Goal: Complete application form: Complete application form

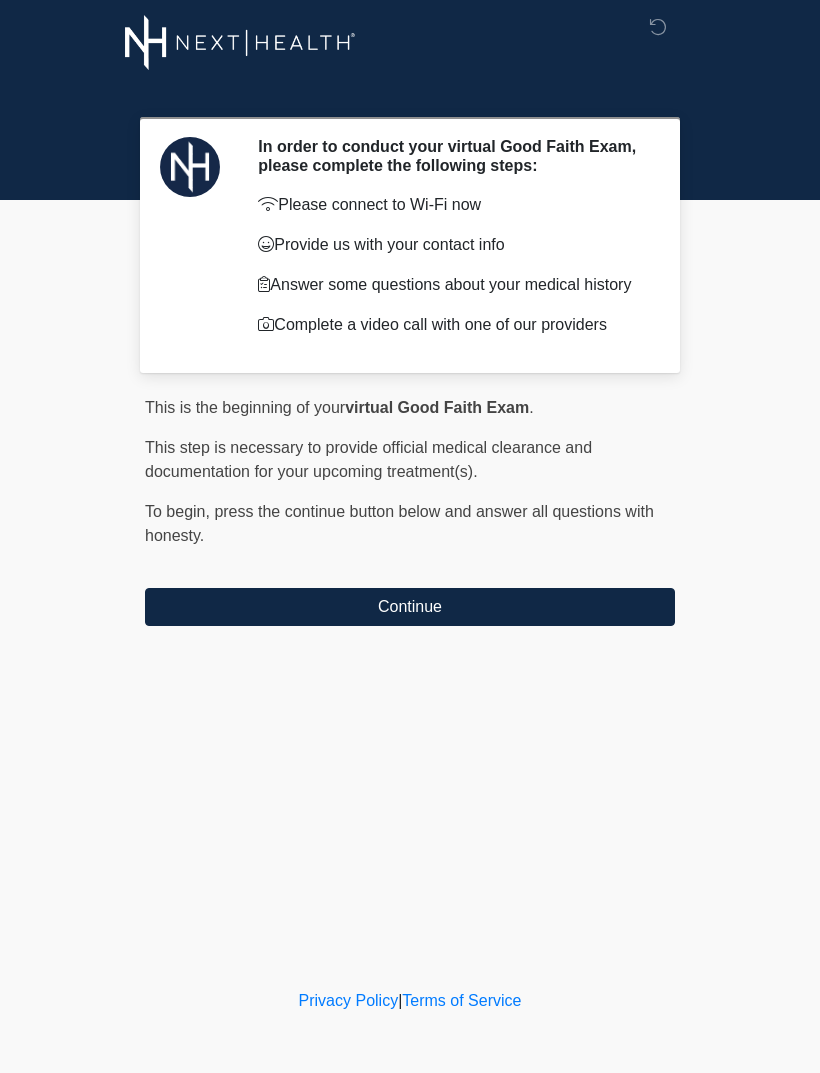
click at [547, 605] on button "Continue" at bounding box center [410, 607] width 530 height 38
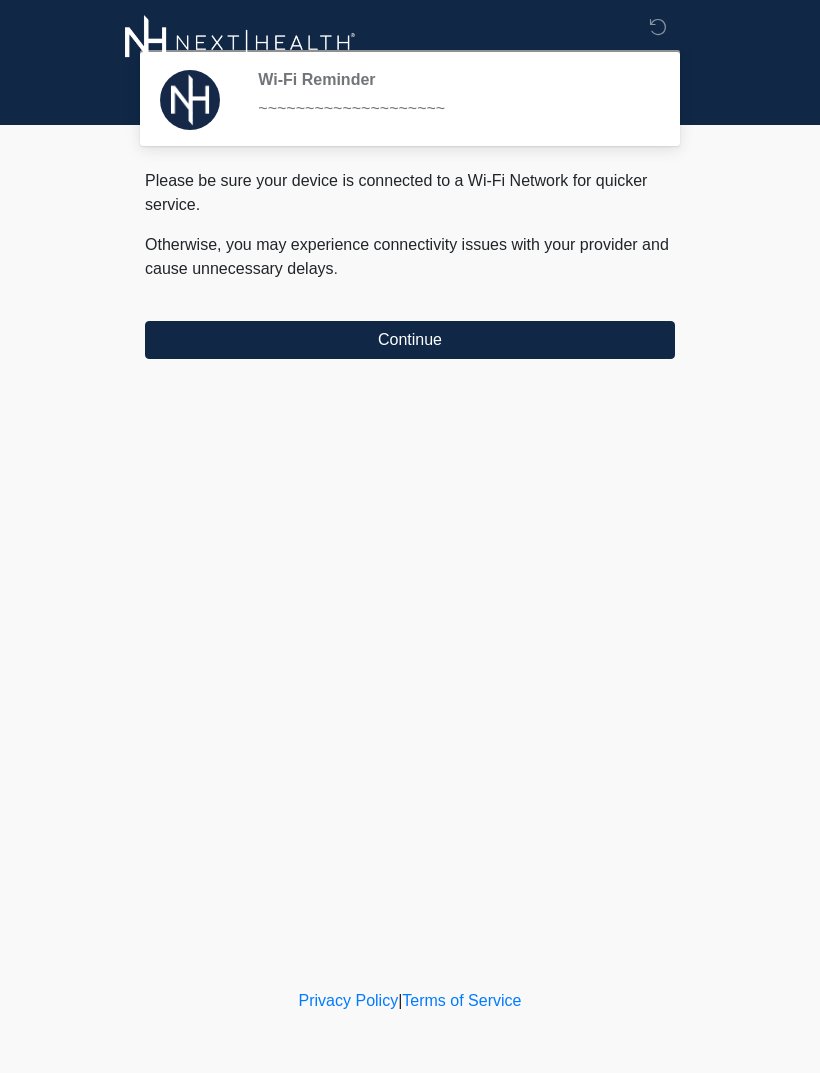
click at [567, 346] on button "Continue" at bounding box center [410, 340] width 530 height 38
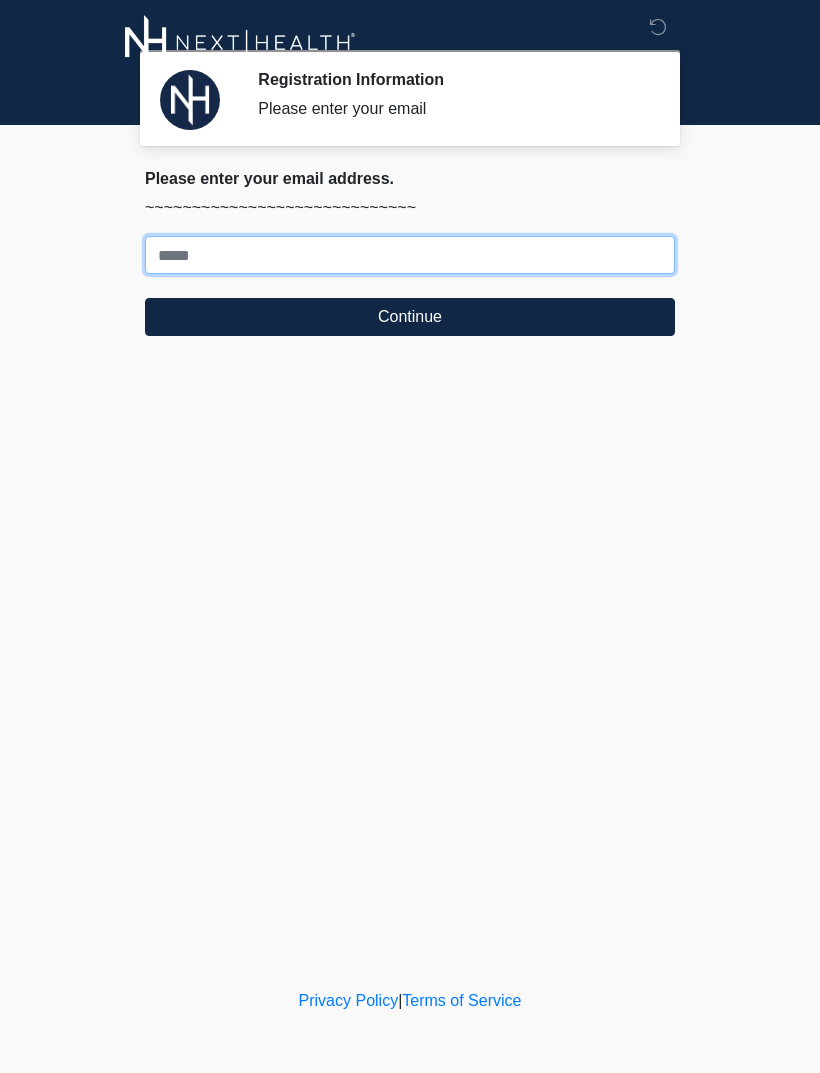
click at [540, 238] on input "Where should we email your treatment plan?" at bounding box center [410, 255] width 530 height 38
click at [505, 263] on input "Where should we email your treatment plan?" at bounding box center [410, 255] width 530 height 38
type input "**********"
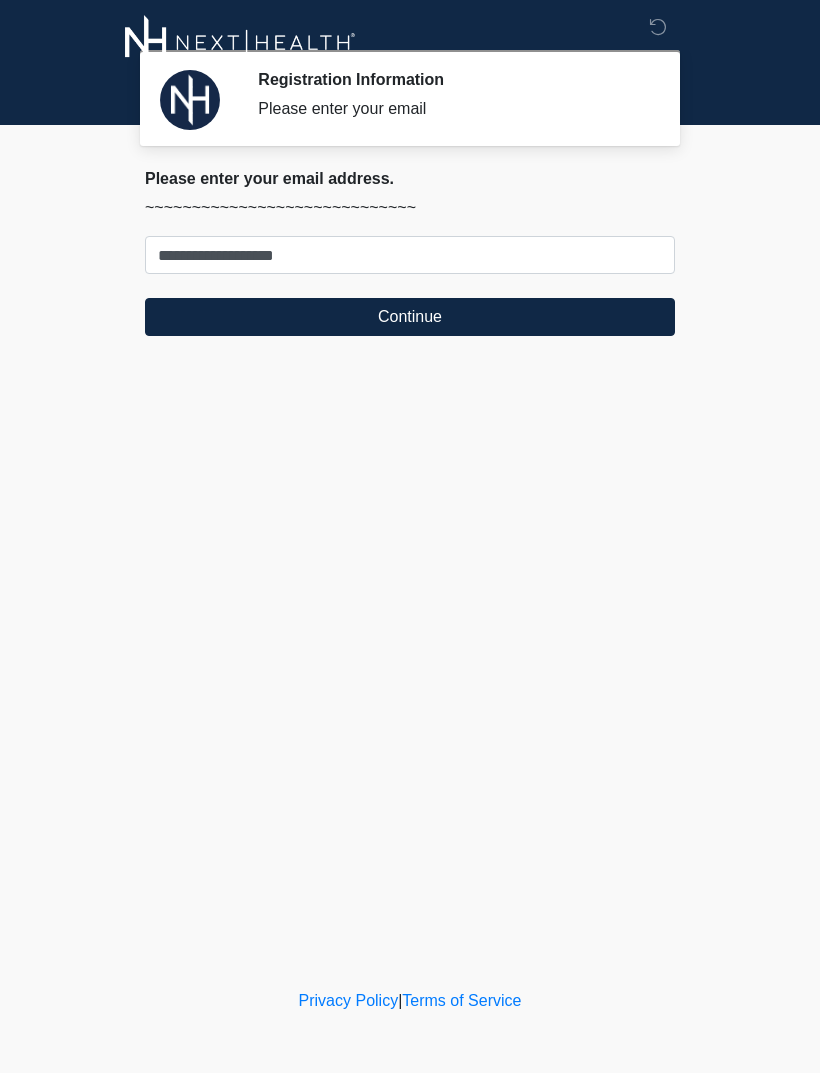
click at [397, 305] on button "Continue" at bounding box center [410, 317] width 530 height 38
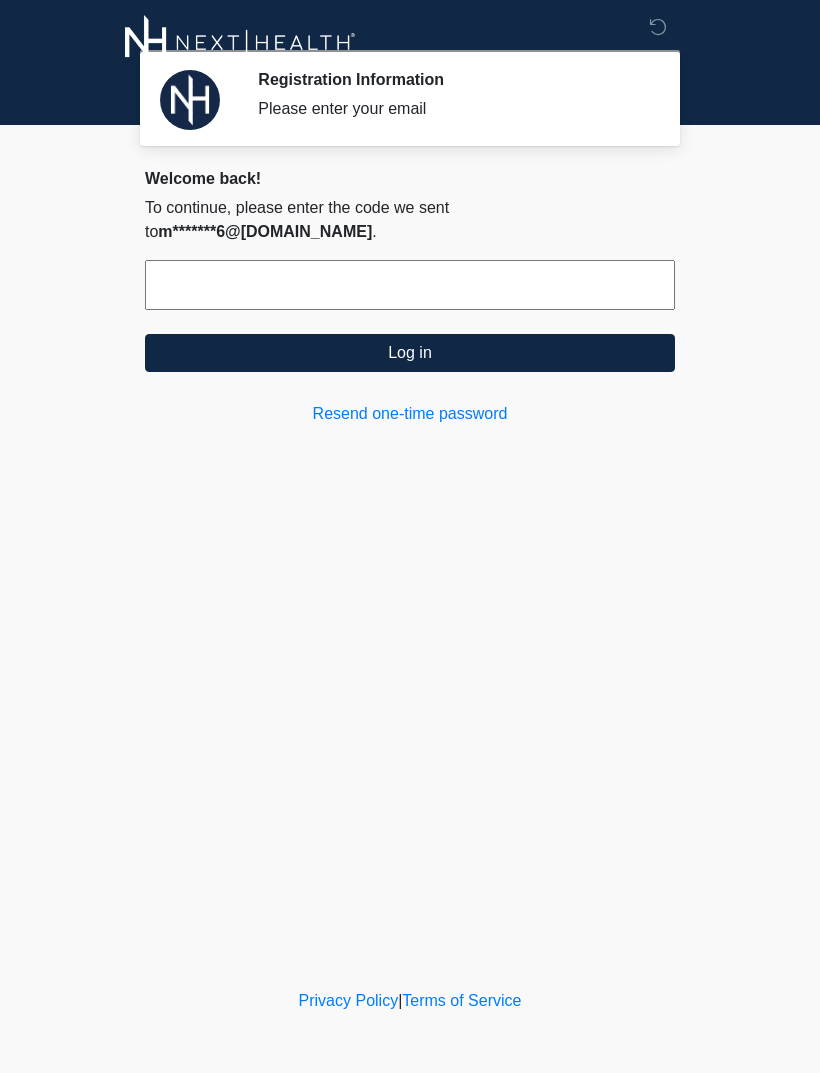
click at [495, 298] on form "Log in" at bounding box center [410, 316] width 530 height 112
click at [521, 260] on input "text" at bounding box center [410, 285] width 530 height 50
type input "******"
click at [428, 335] on button "Log in" at bounding box center [410, 353] width 530 height 38
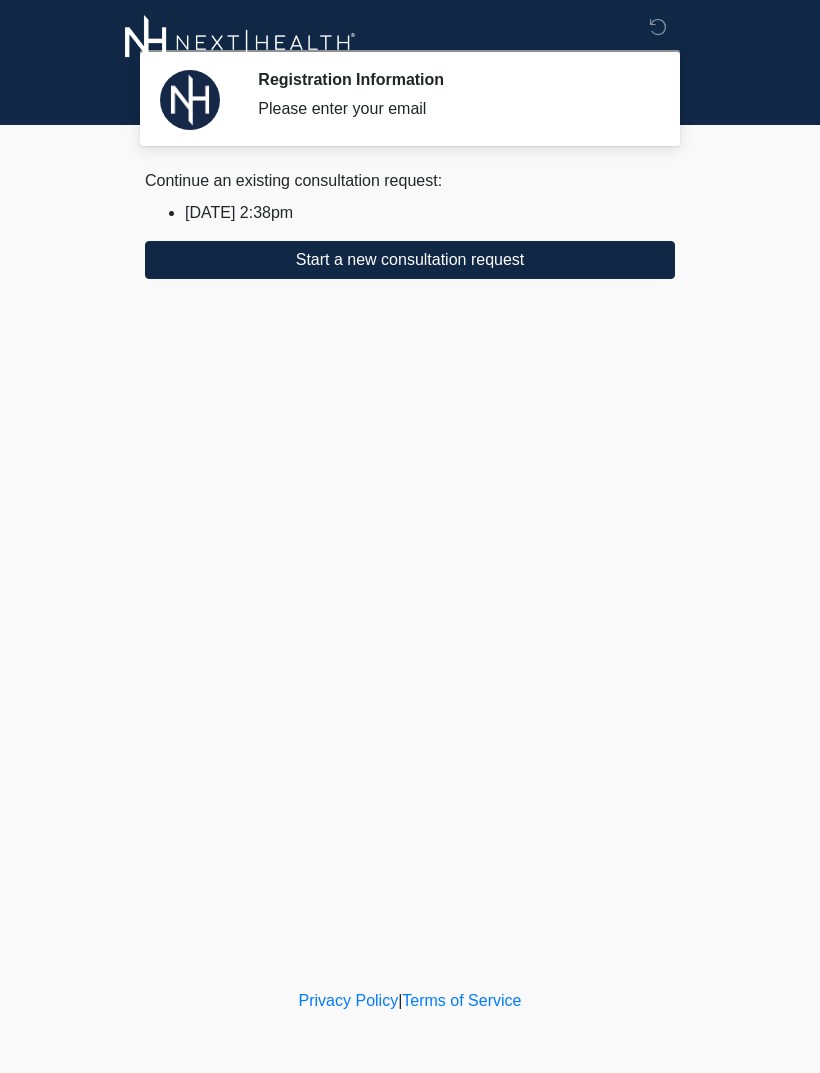
click at [570, 256] on button "Start a new consultation request" at bounding box center [410, 260] width 530 height 38
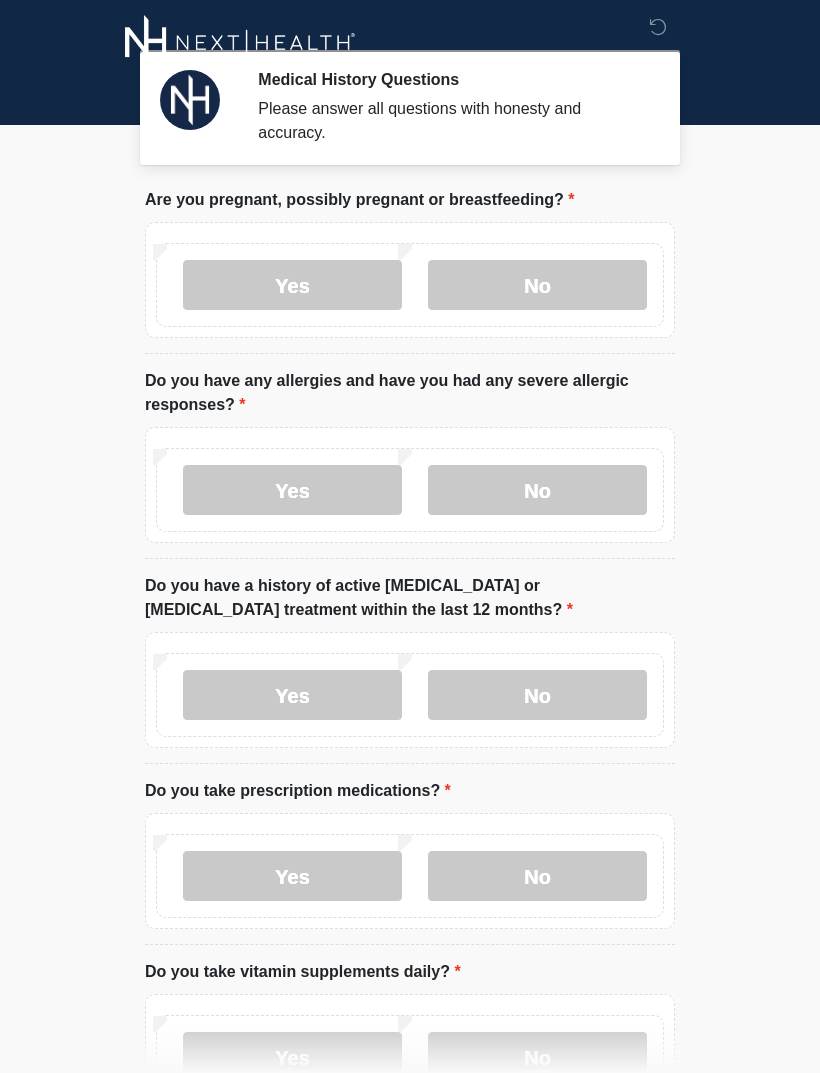
click at [545, 287] on label "No" at bounding box center [537, 285] width 219 height 50
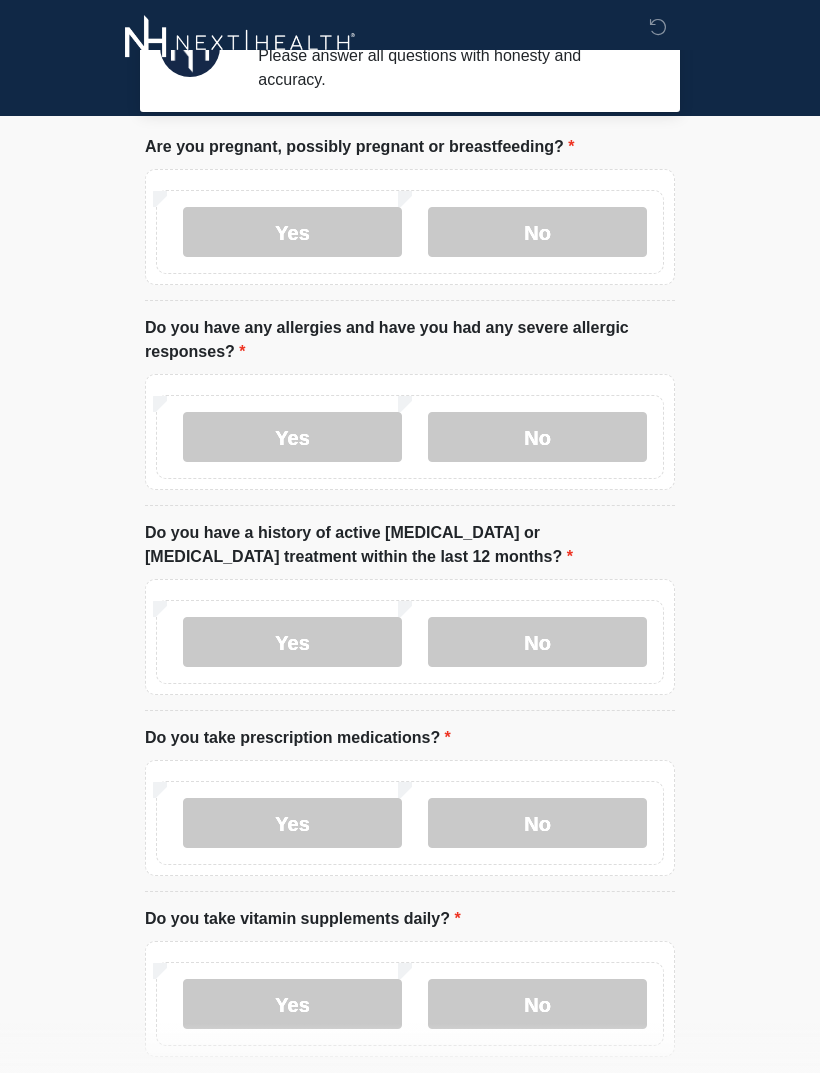
scroll to position [53, 0]
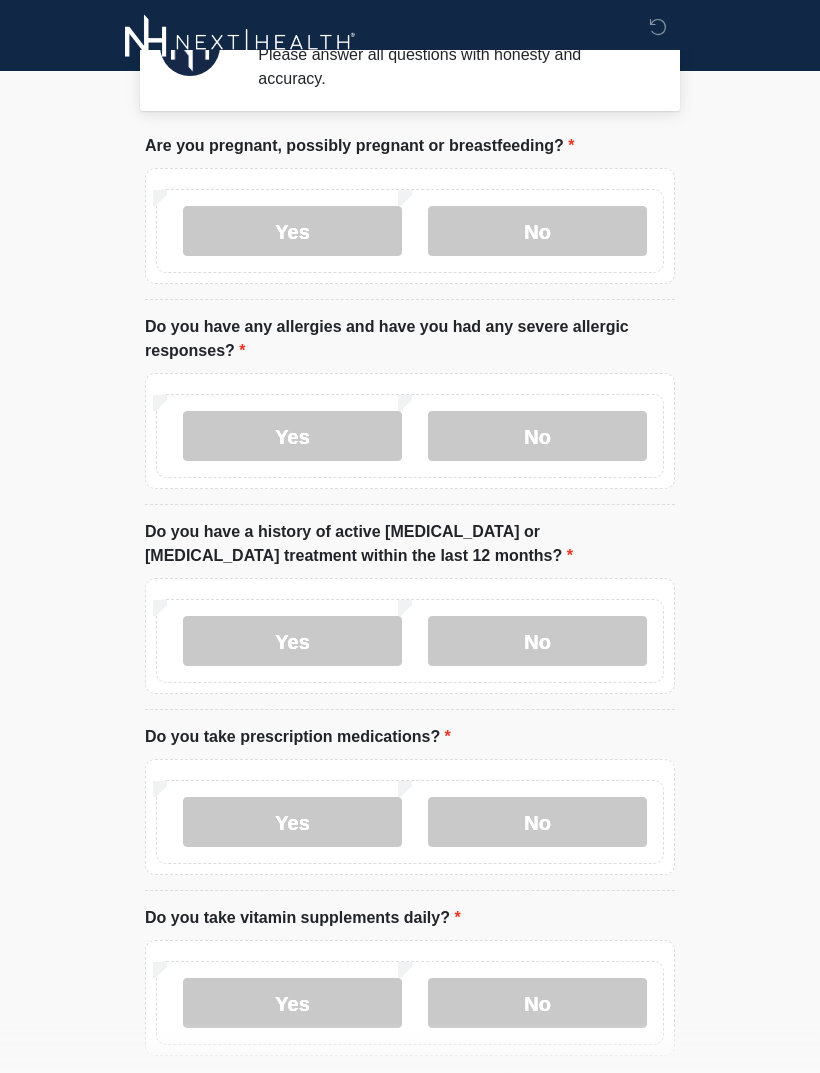
click at [560, 648] on label "No" at bounding box center [537, 642] width 219 height 50
click at [545, 435] on label "No" at bounding box center [537, 436] width 219 height 50
click at [300, 807] on label "Yes" at bounding box center [292, 822] width 219 height 50
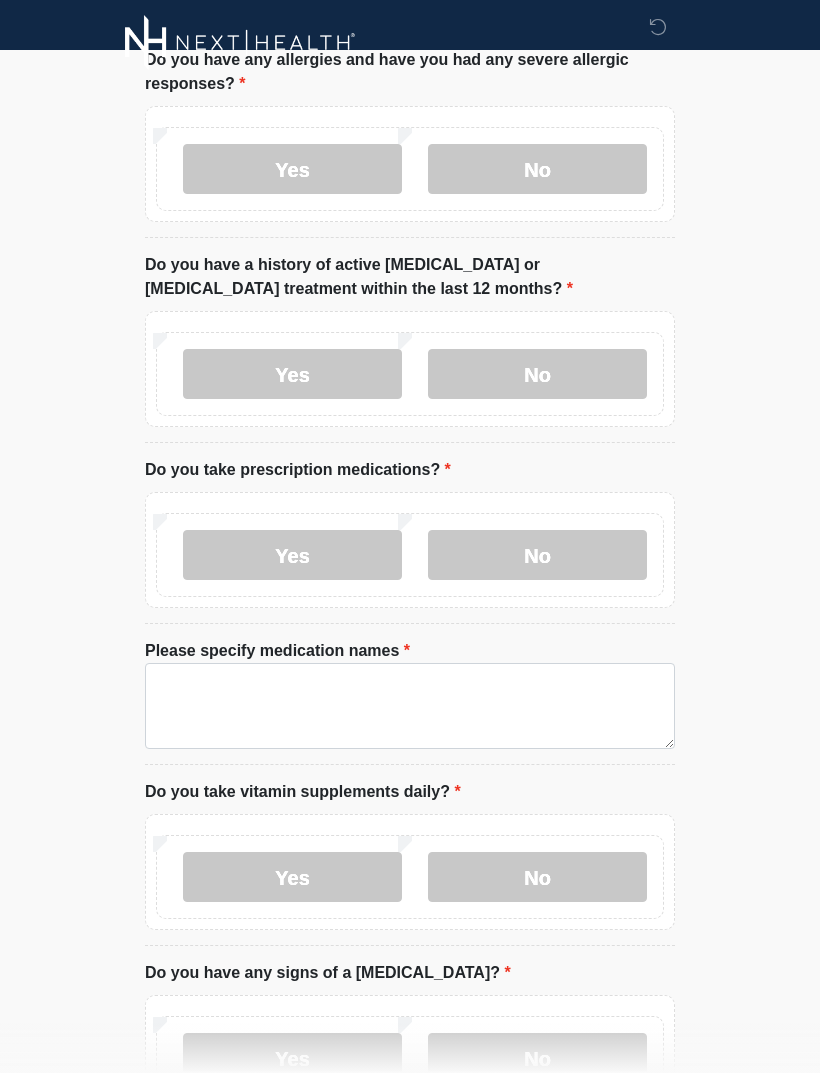
scroll to position [345, 0]
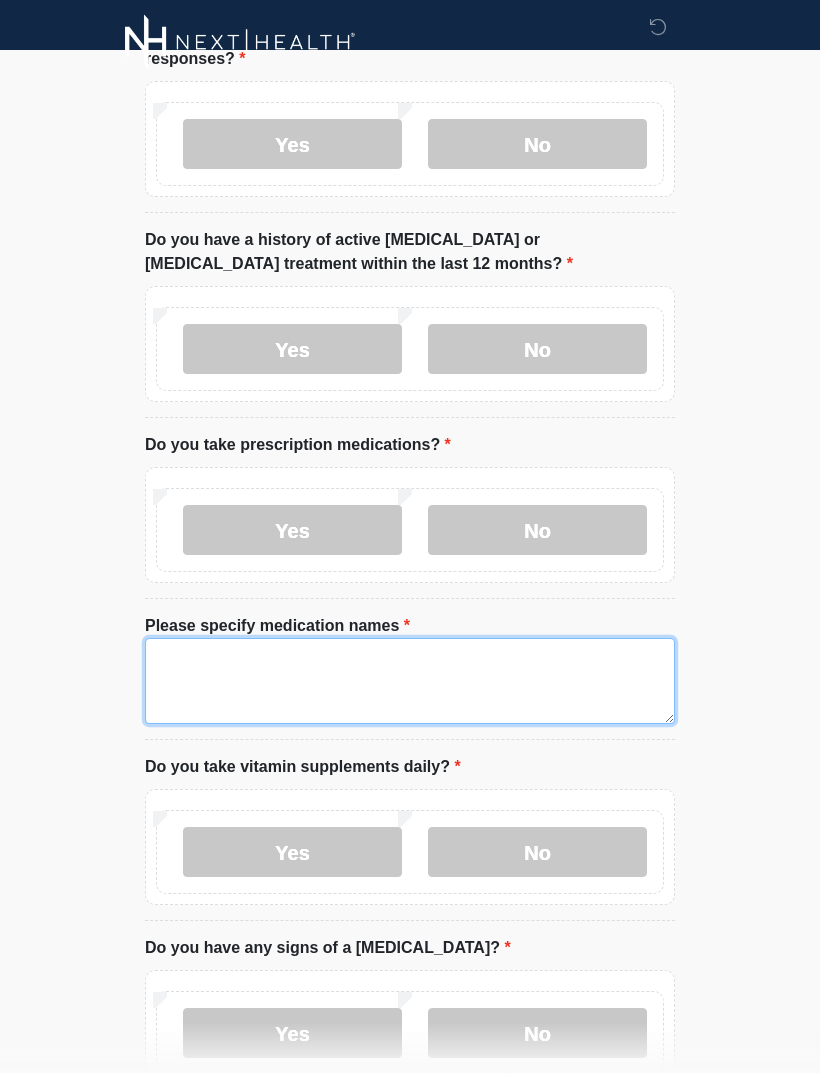
click at [340, 649] on textarea "Please specify medication names" at bounding box center [410, 682] width 530 height 86
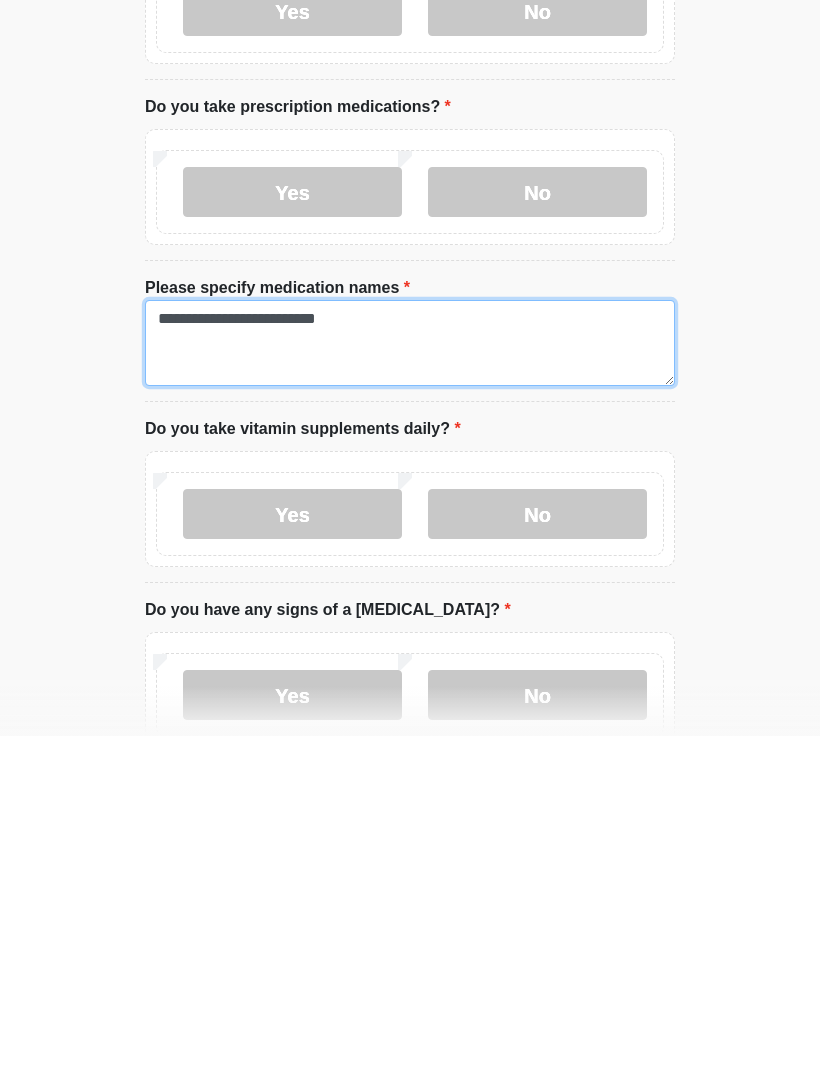
scroll to position [355, 0]
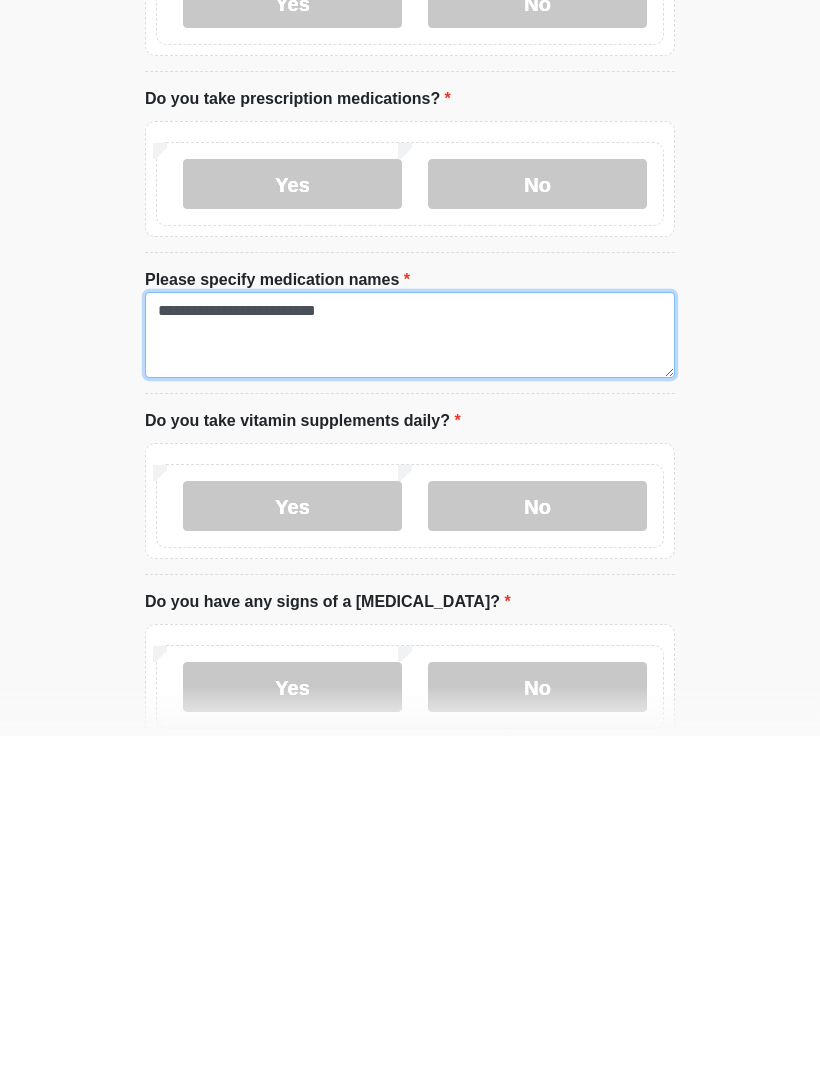
type textarea "**********"
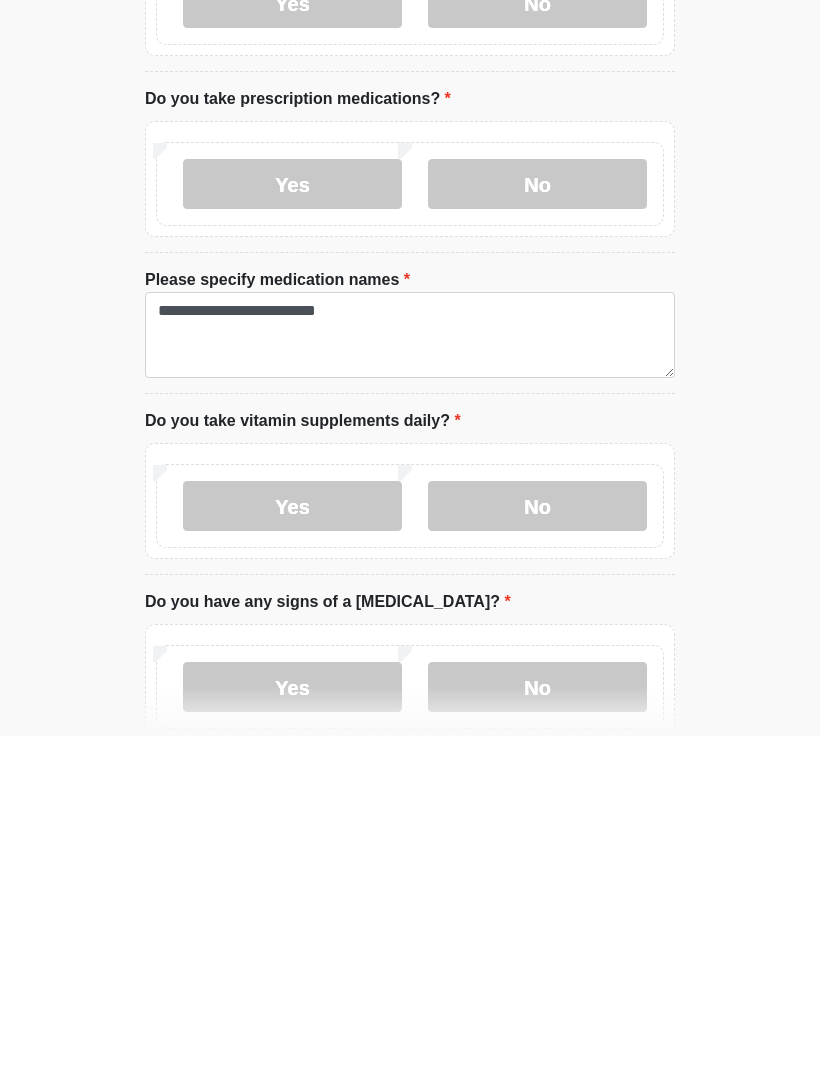
click at [558, 818] on label "No" at bounding box center [537, 843] width 219 height 50
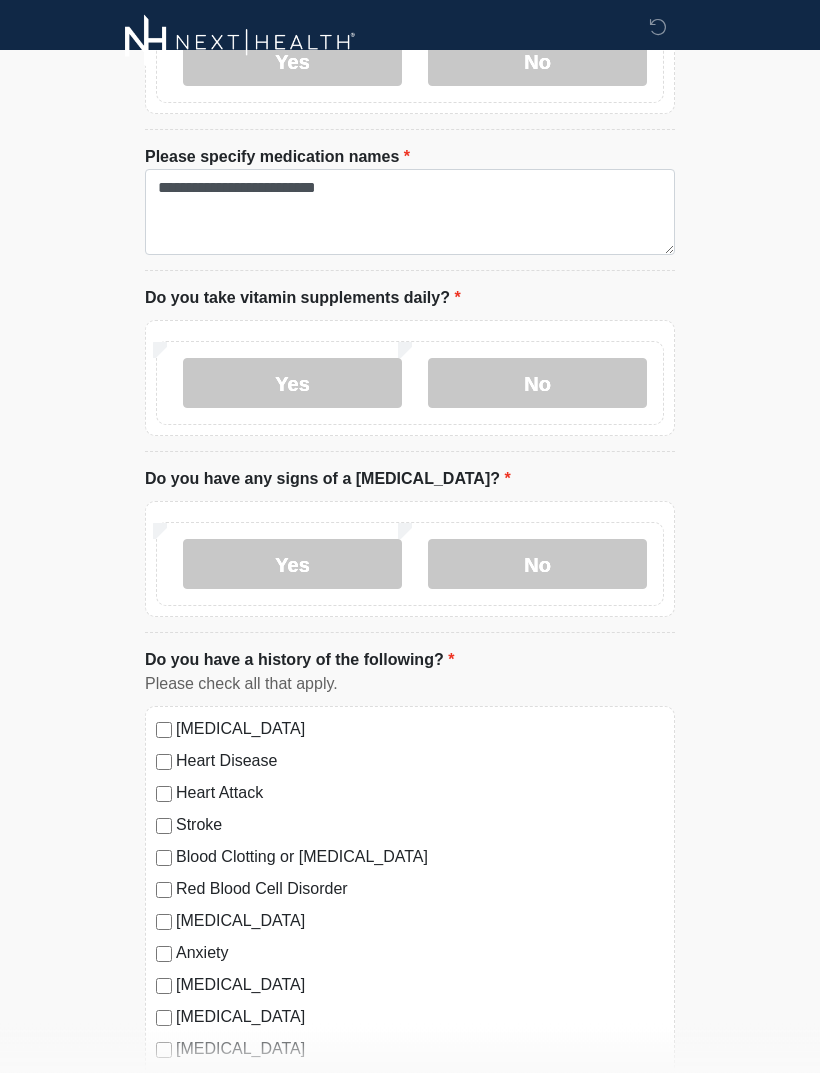
scroll to position [834, 0]
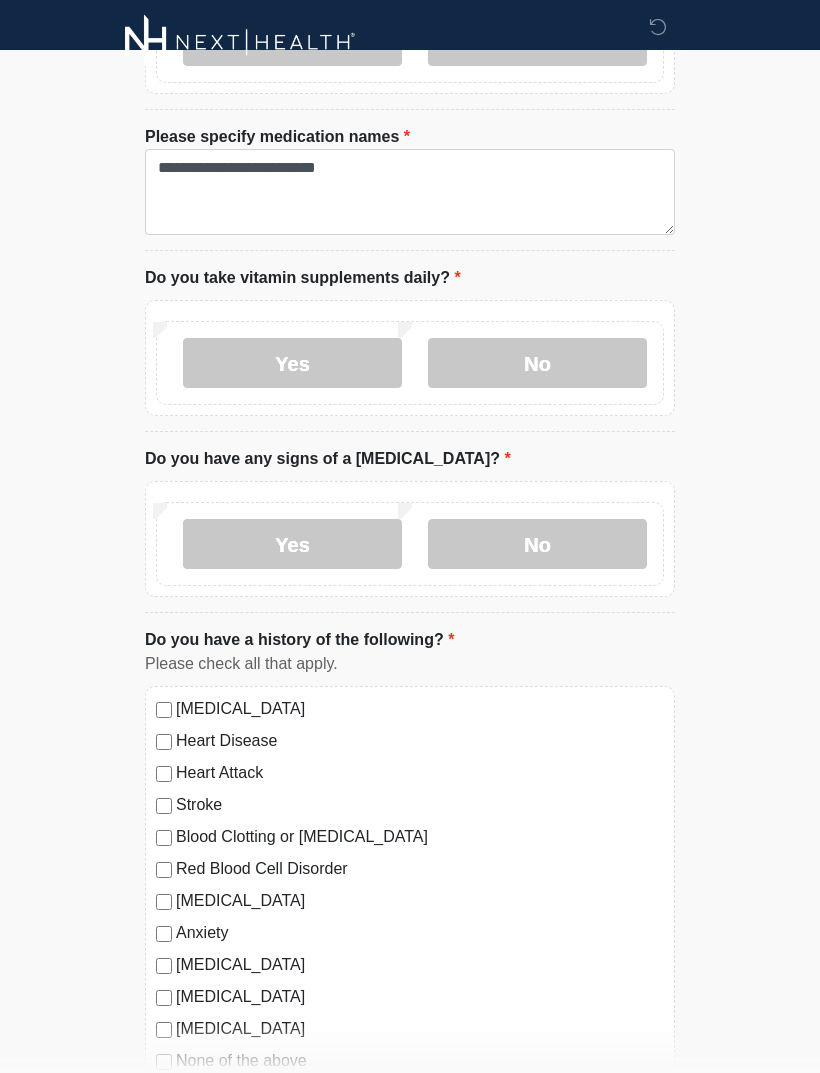
click at [577, 531] on label "No" at bounding box center [537, 545] width 219 height 50
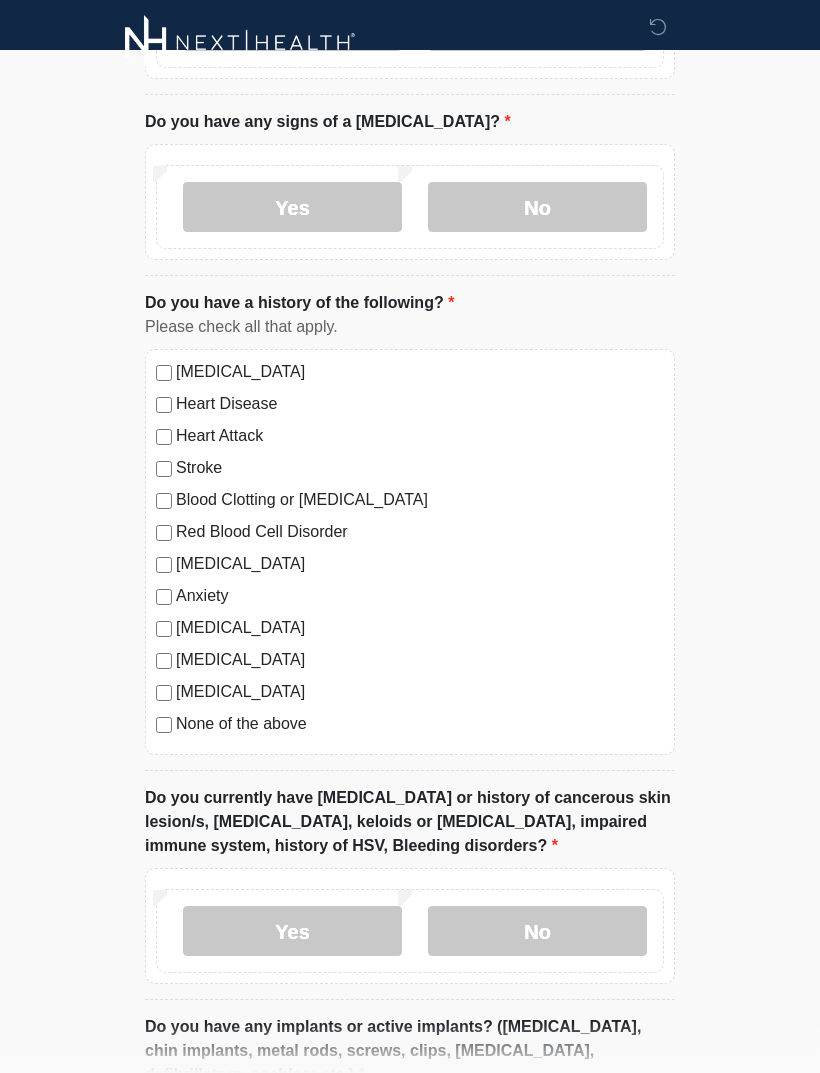
scroll to position [1172, 0]
click at [158, 360] on div "[MEDICAL_DATA]" at bounding box center [410, 372] width 508 height 24
click at [160, 360] on div "[MEDICAL_DATA]" at bounding box center [410, 372] width 508 height 24
click at [277, 938] on label "Yes" at bounding box center [292, 931] width 219 height 50
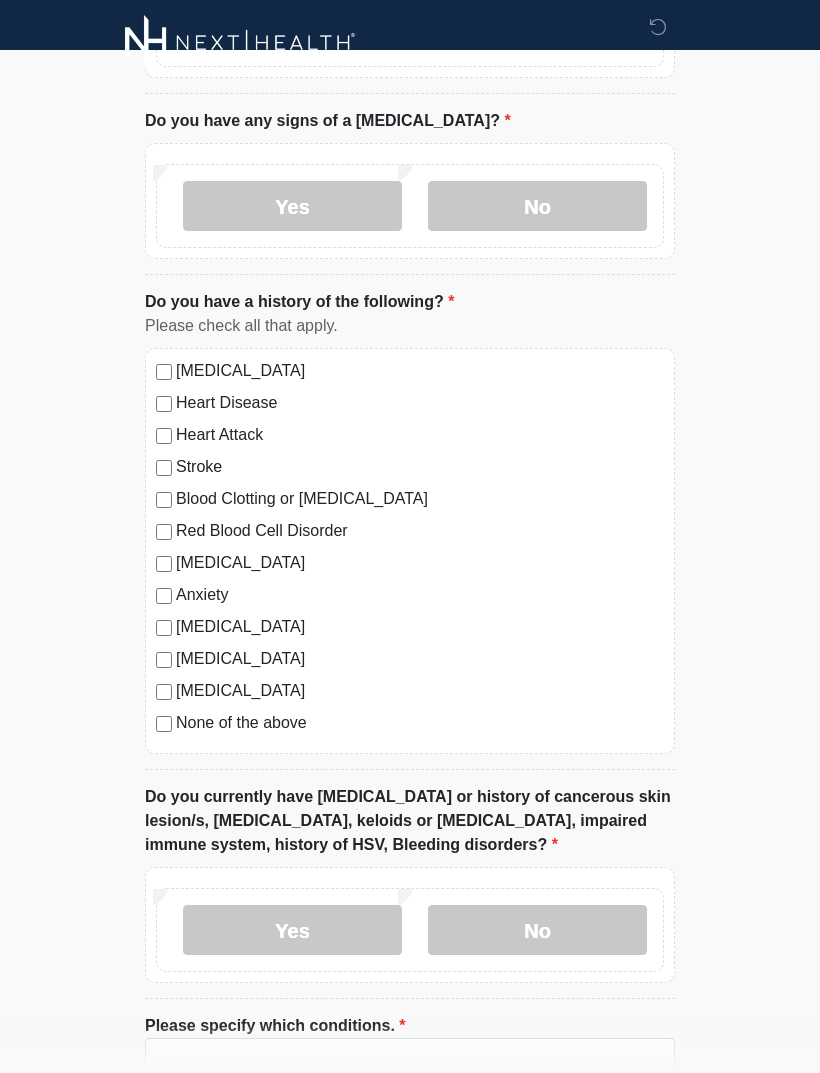
click at [536, 910] on label "No" at bounding box center [537, 930] width 219 height 50
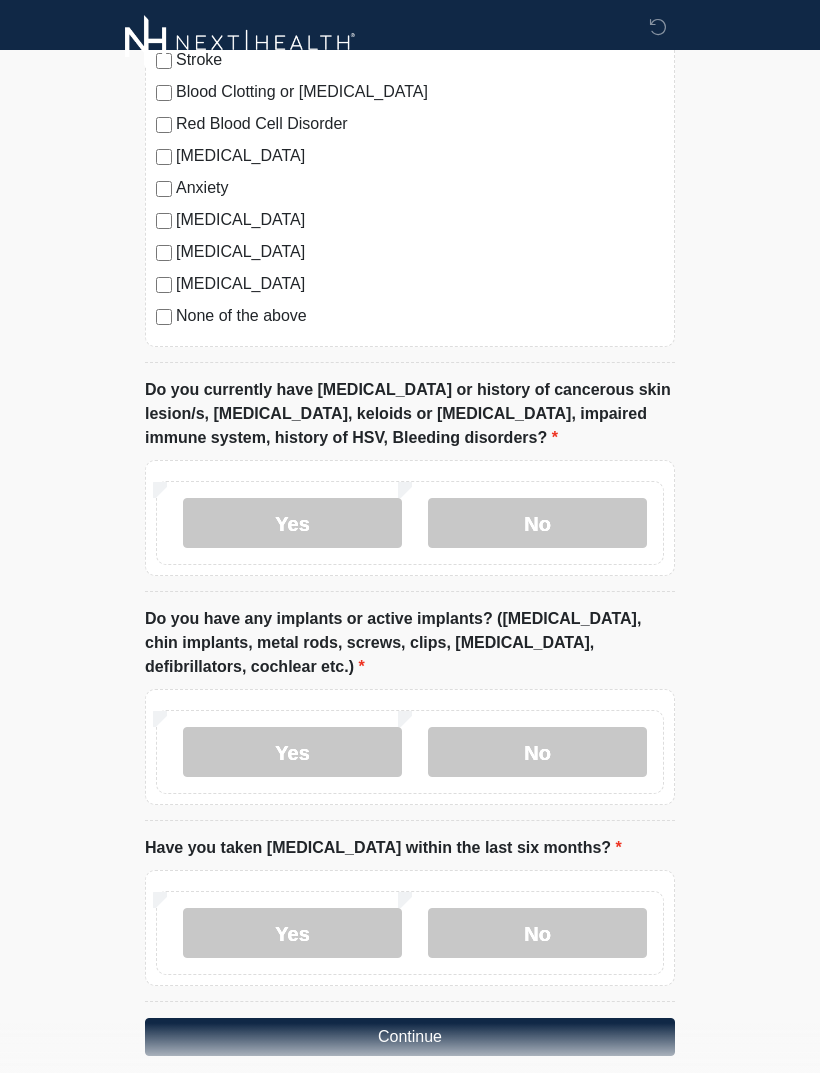
scroll to position [1602, 0]
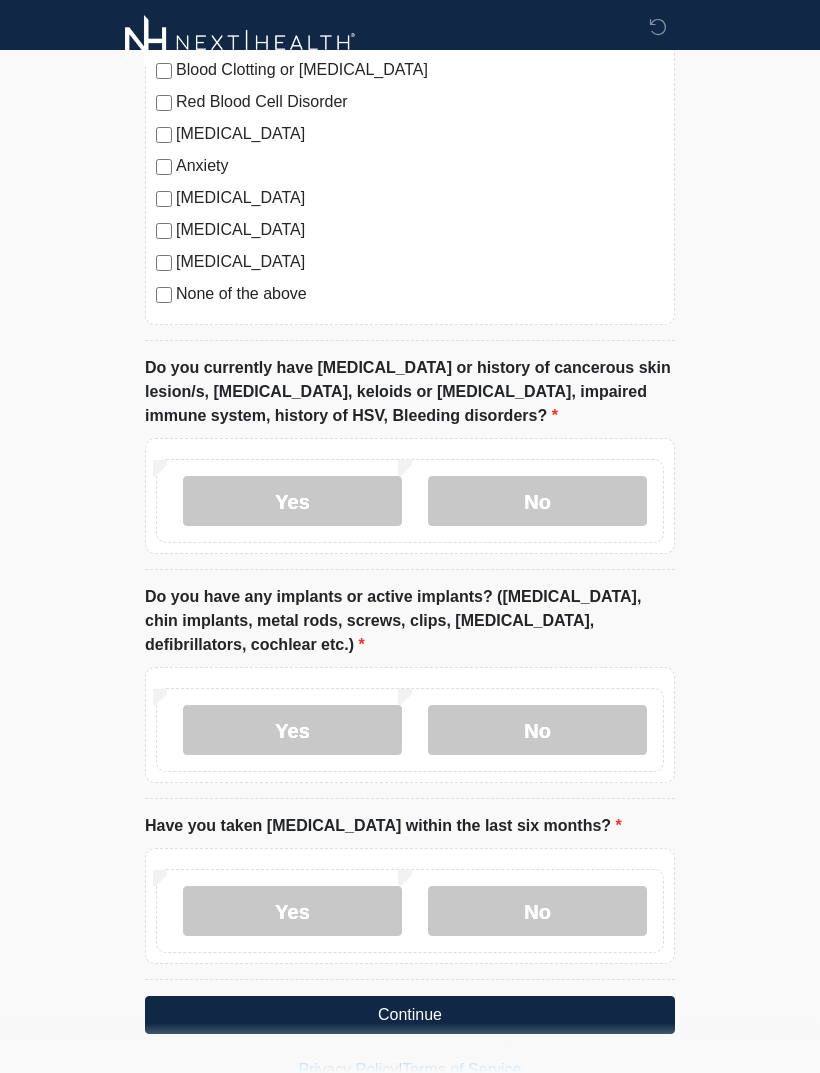
click at [542, 740] on label "No" at bounding box center [537, 730] width 219 height 50
click at [530, 919] on label "No" at bounding box center [537, 911] width 219 height 50
click at [409, 1013] on button "Continue" at bounding box center [410, 1015] width 530 height 38
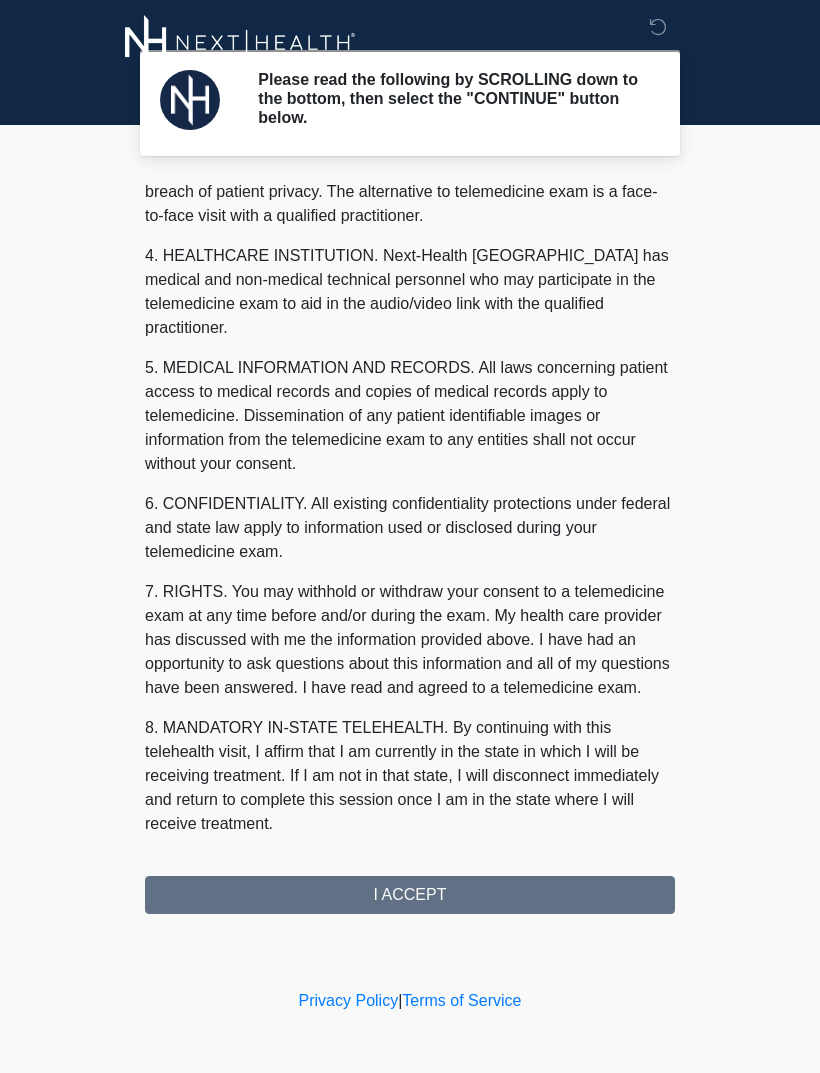
scroll to position [511, 0]
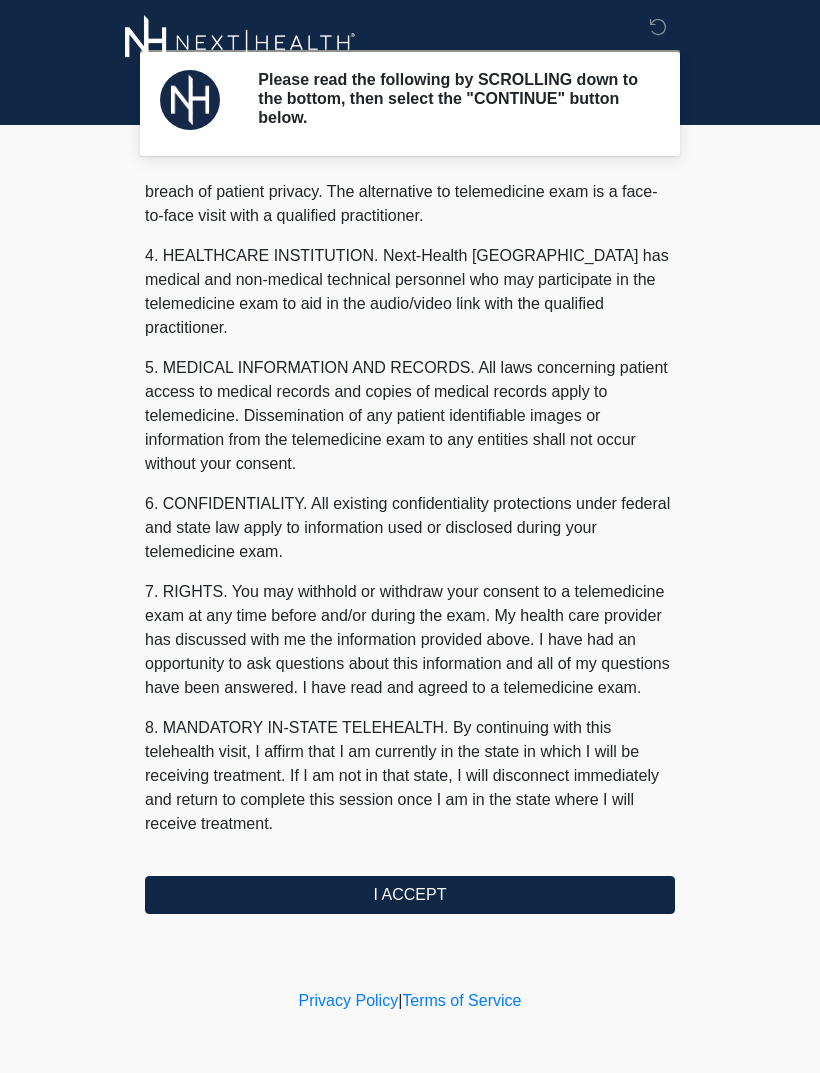
click at [423, 903] on button "I ACCEPT" at bounding box center [410, 895] width 530 height 38
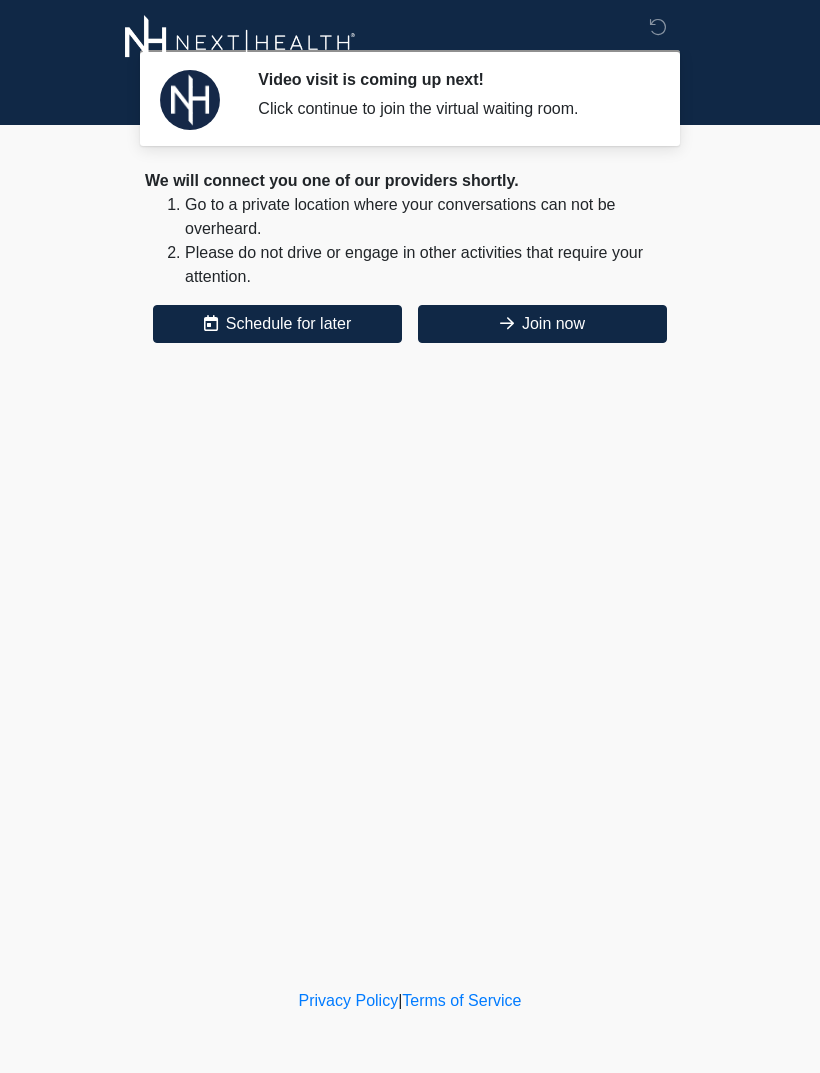
click at [599, 306] on button "Join now" at bounding box center [542, 324] width 249 height 38
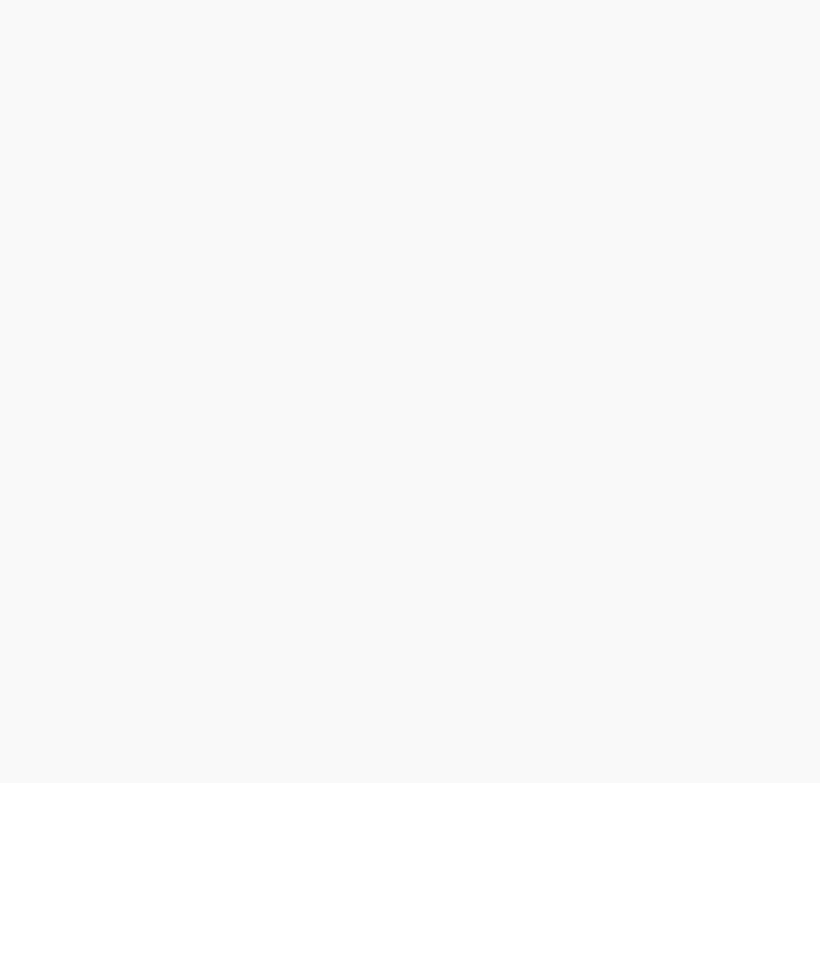
scroll to position [70, 0]
